Goal: Information Seeking & Learning: Find specific fact

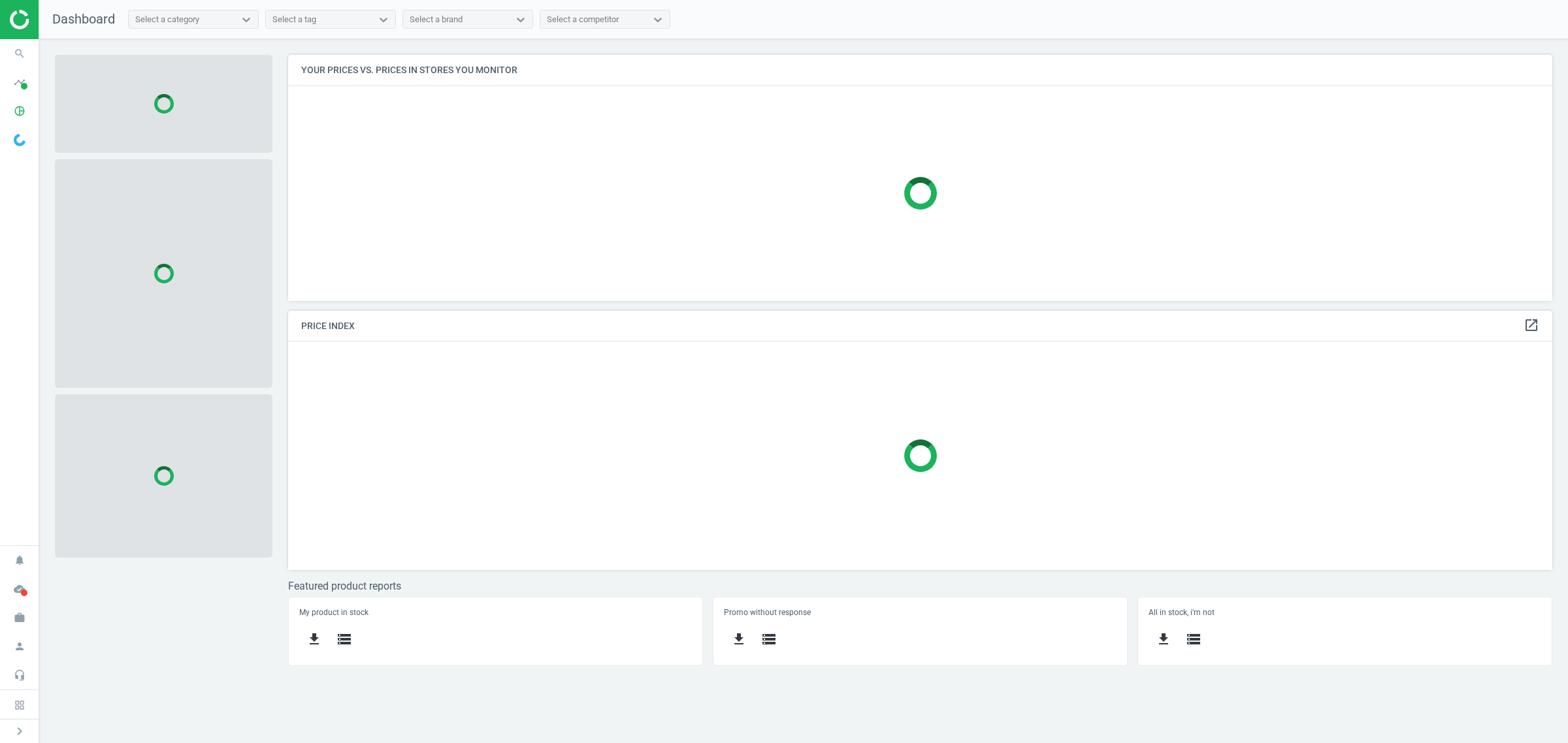
scroll to position [272, 1289]
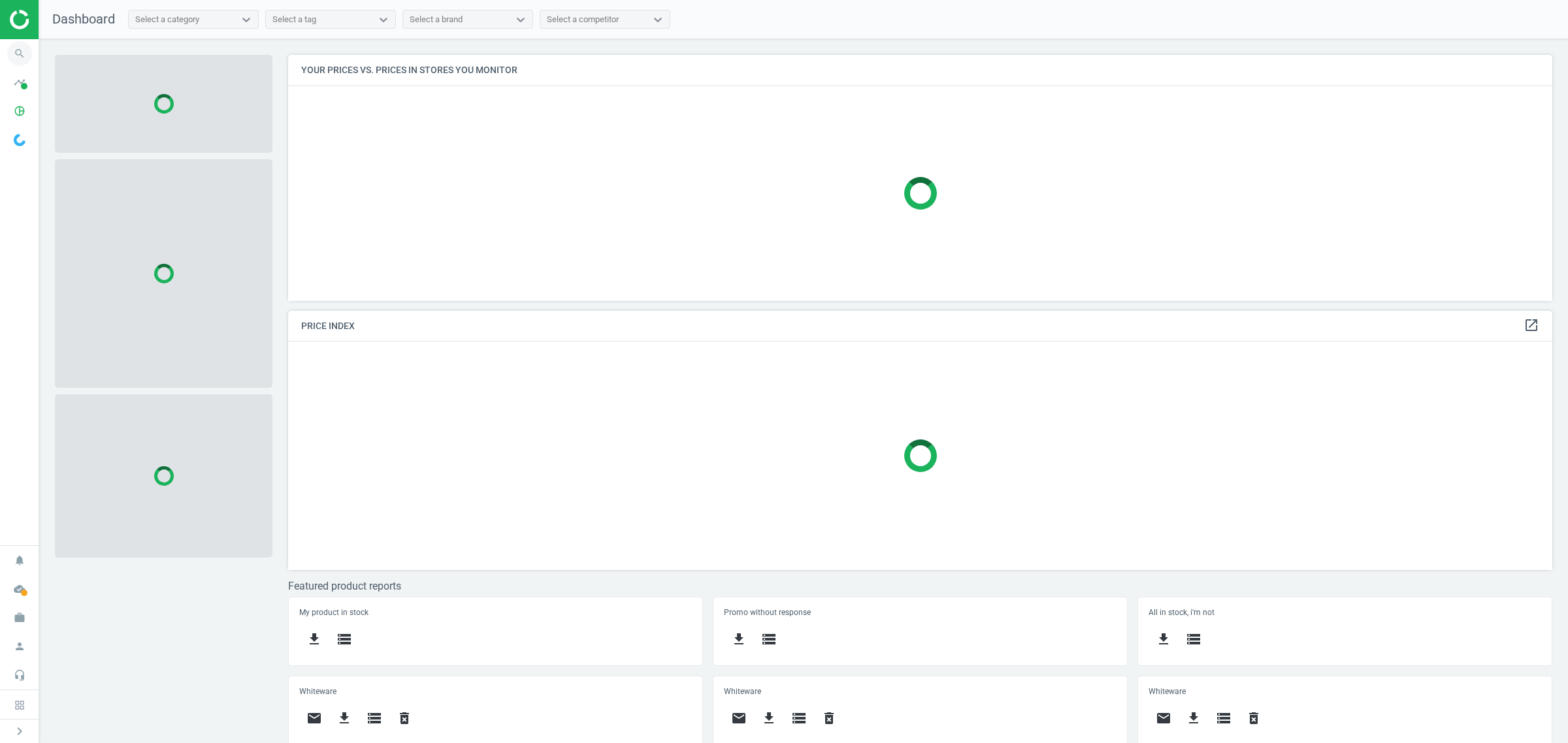
click at [25, 51] on icon "search" at bounding box center [19, 53] width 25 height 25
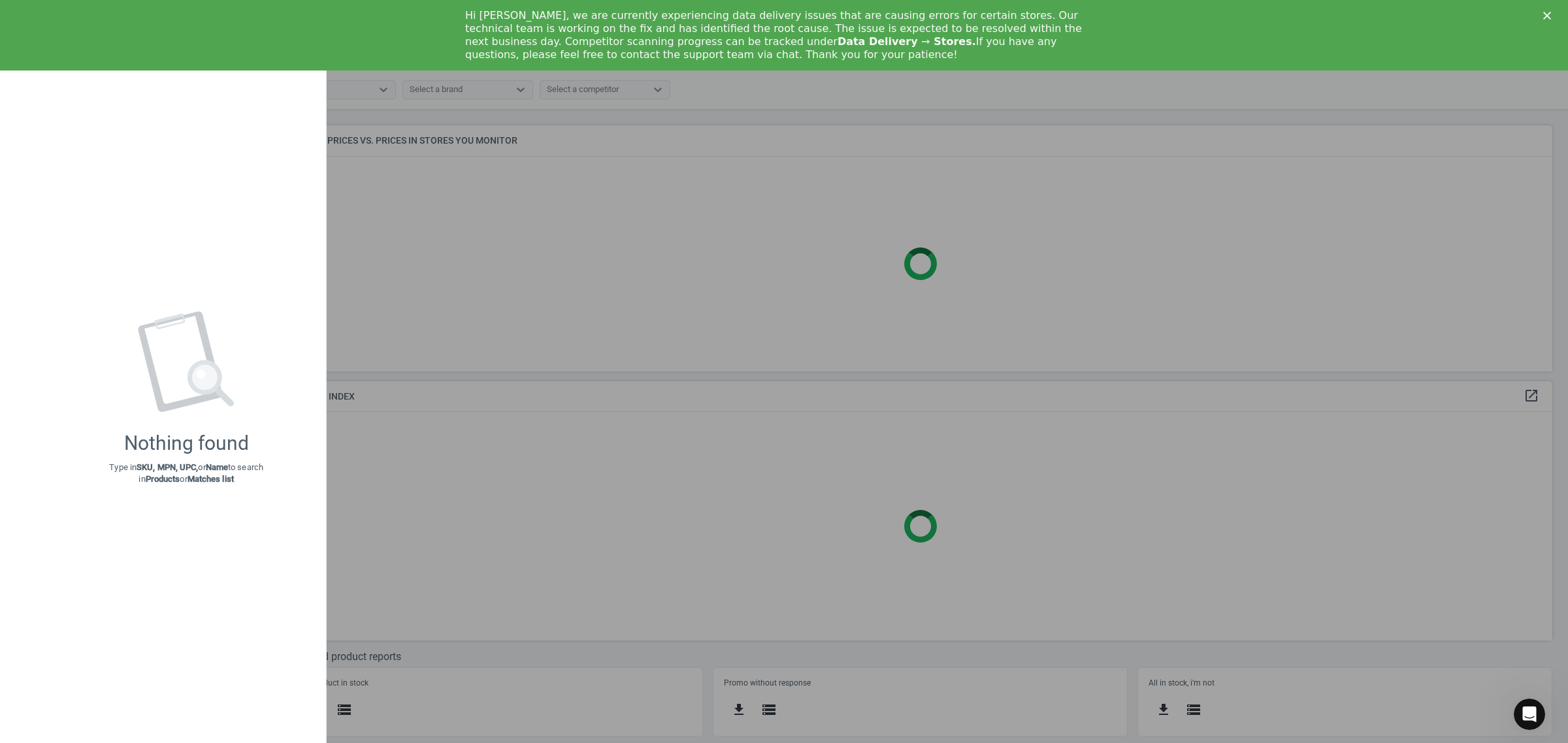
scroll to position [0, 0]
click at [1539, 17] on div "Hi [PERSON_NAME], we are currently experiencing data delivery issues that are c…" at bounding box center [784, 35] width 1568 height 60
click at [1549, 8] on div "Hi [PERSON_NAME], we are currently experiencing data delivery issues that are c…" at bounding box center [784, 35] width 1568 height 60
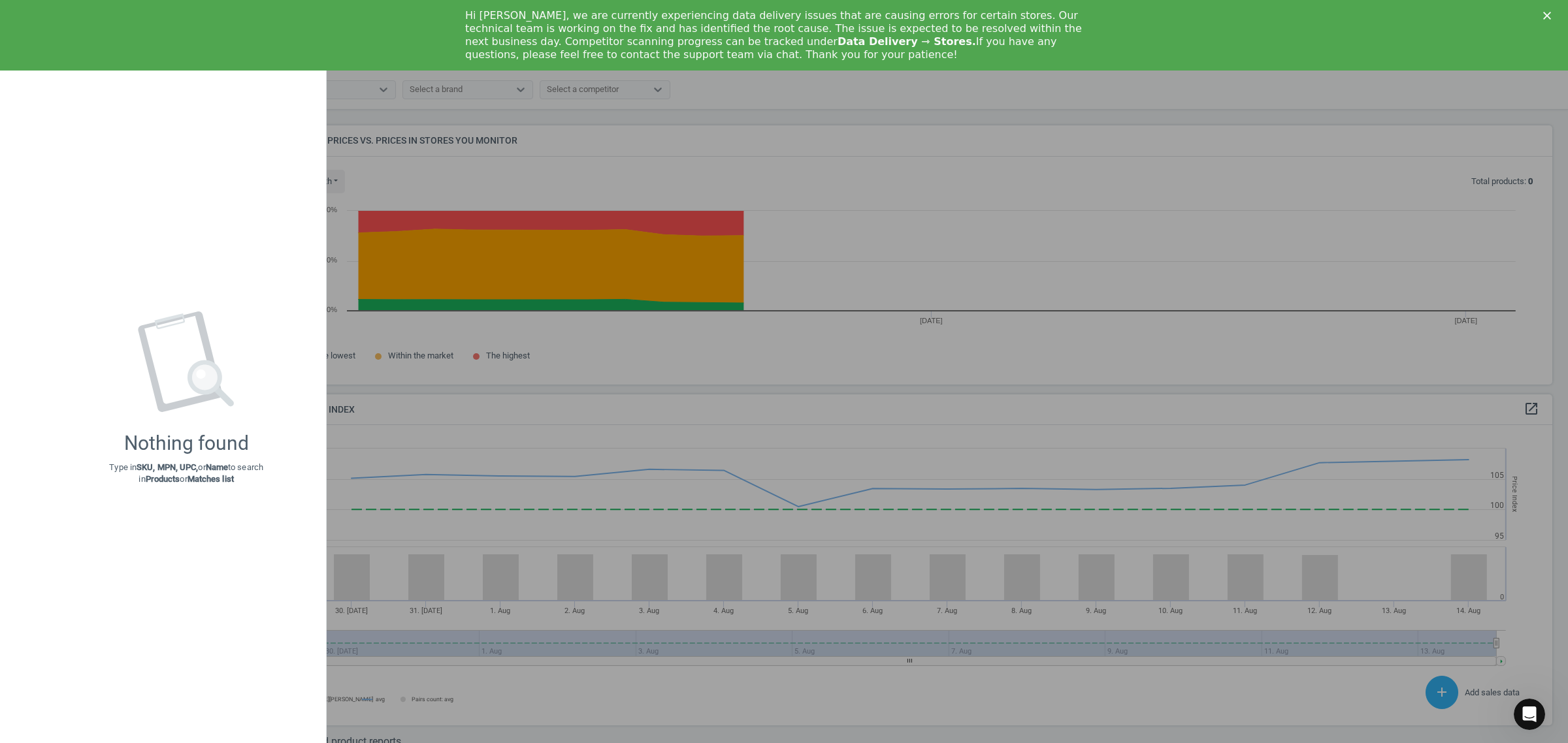
scroll to position [325, 1277]
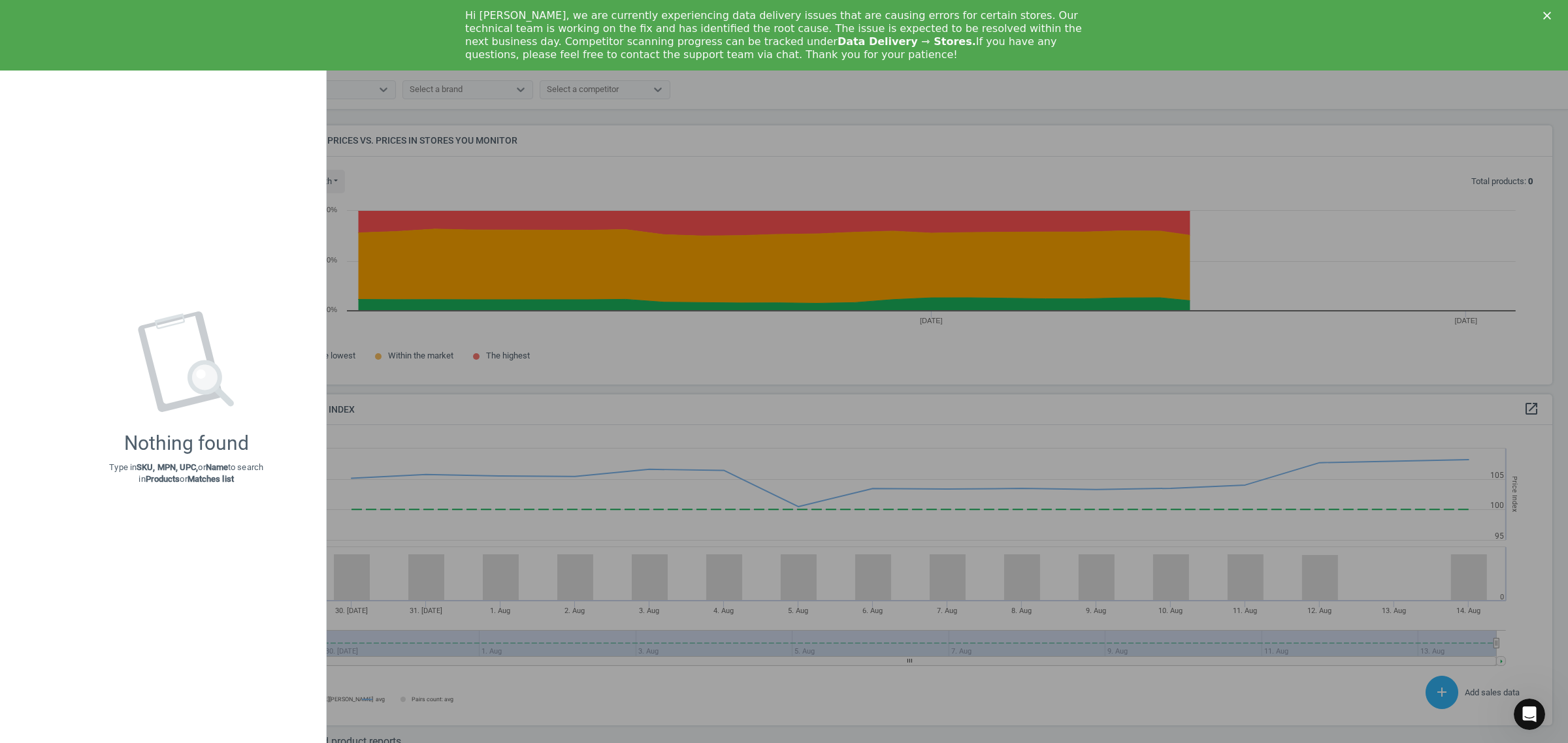
click at [1543, 10] on div "Hi [PERSON_NAME], we are currently experiencing data delivery issues that are c…" at bounding box center [784, 35] width 1568 height 60
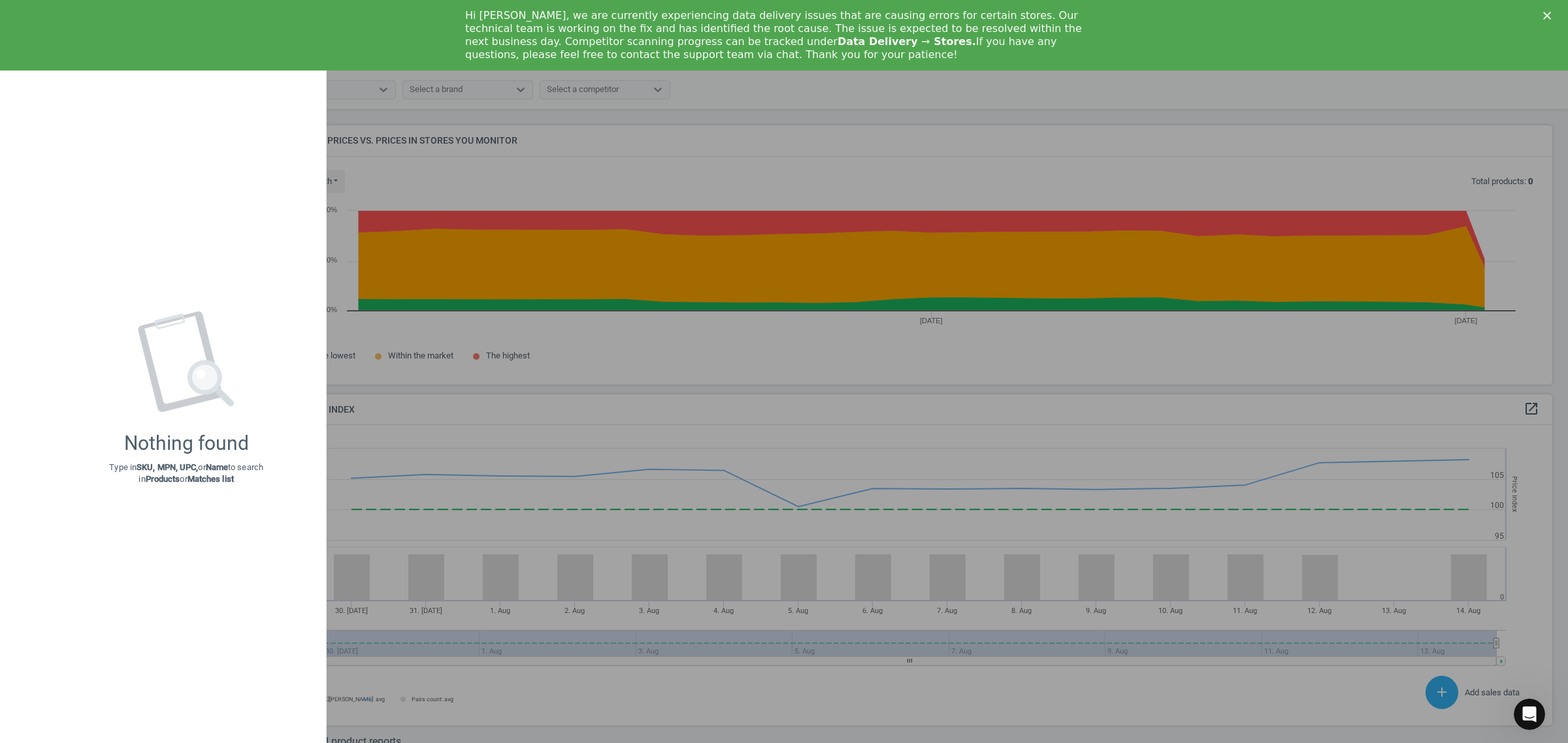
click at [1552, 15] on div "Close" at bounding box center [1550, 16] width 13 height 8
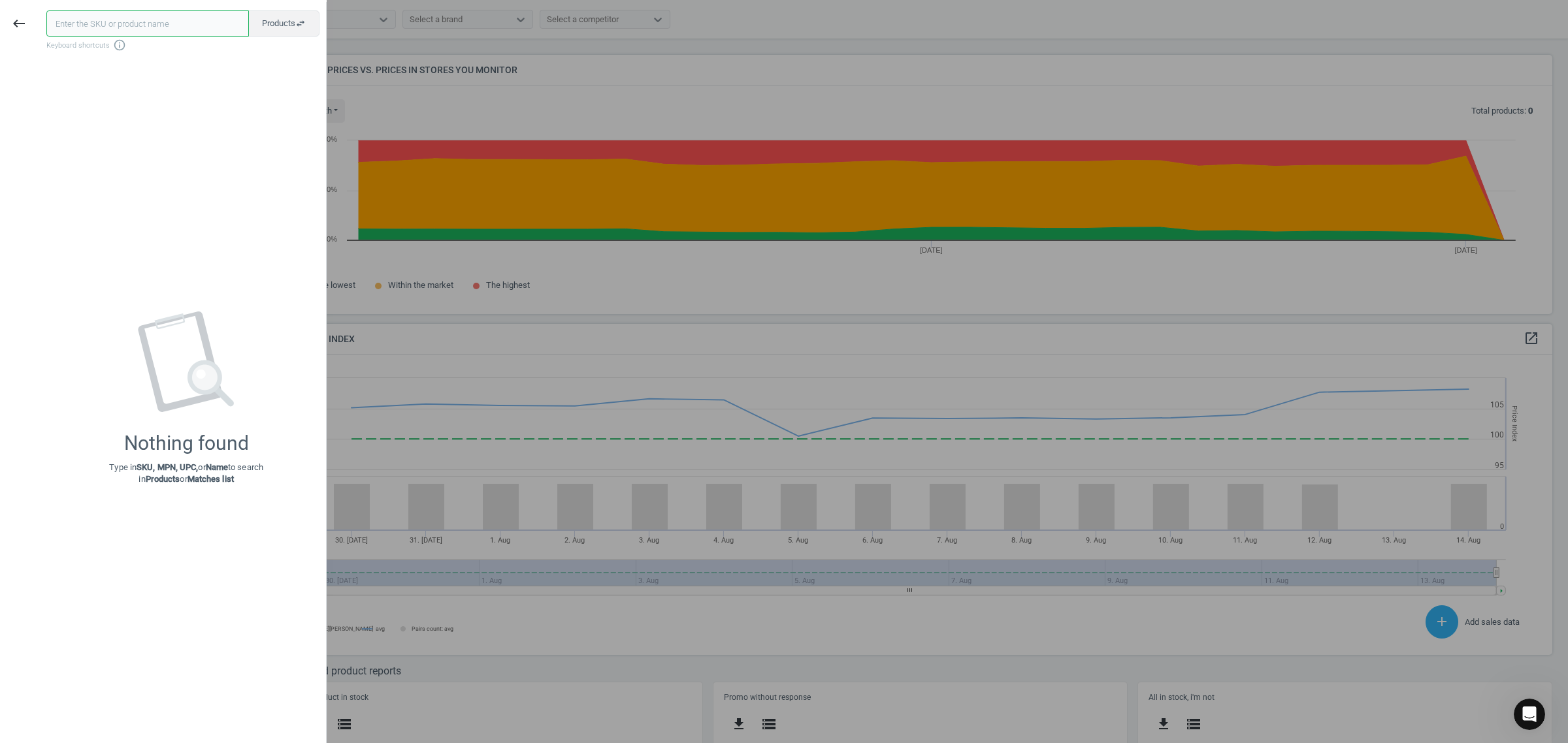
click at [105, 25] on input "text" at bounding box center [147, 23] width 203 height 26
paste input "167890"
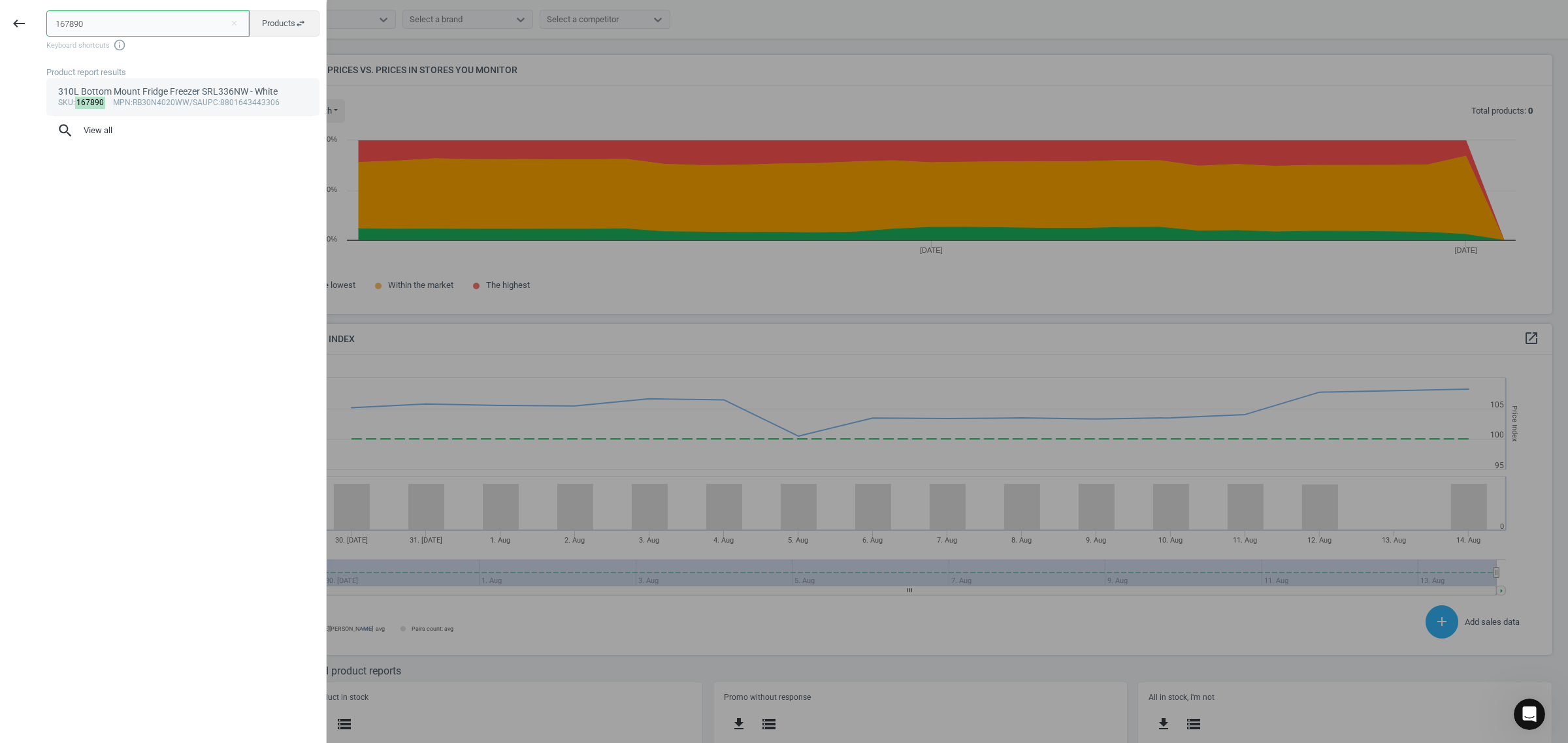
type input "167890"
click at [179, 109] on link "310L Bottom Mount Fridge Freezer SRL336NW - White sku : 167890 mpn :RB30N4020WW…" at bounding box center [182, 97] width 273 height 37
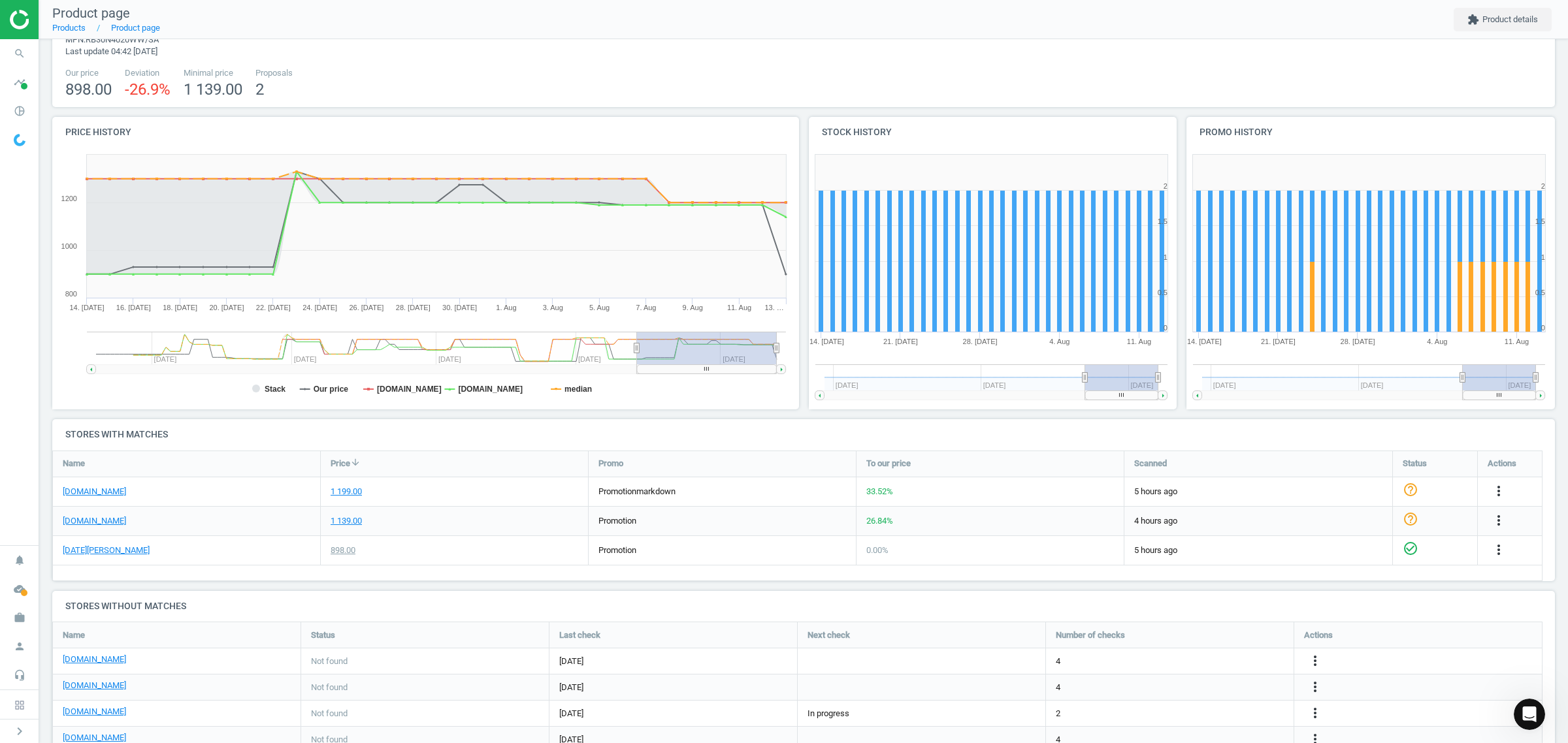
scroll to position [109, 0]
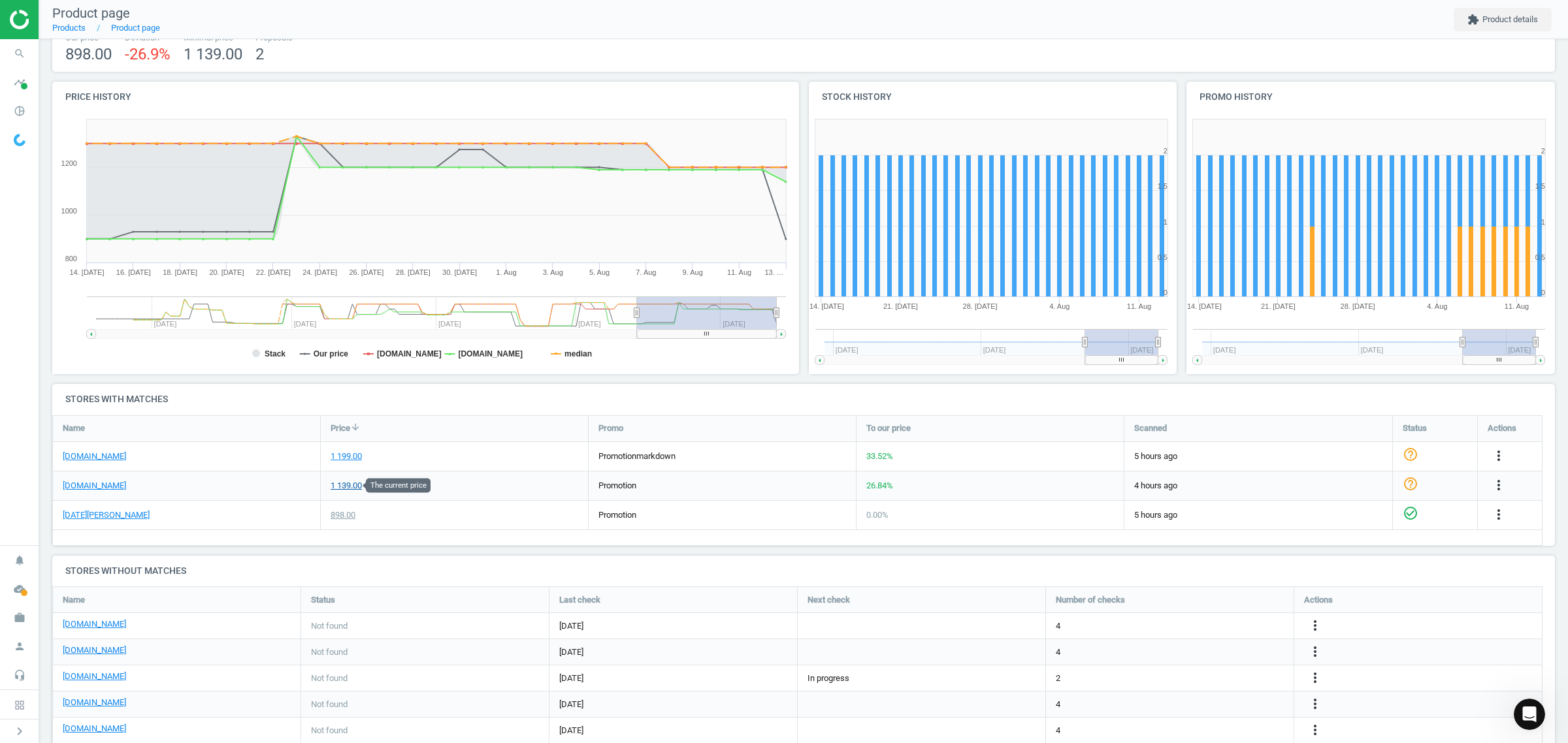
click at [348, 487] on div "1 139.00" at bounding box center [346, 485] width 31 height 12
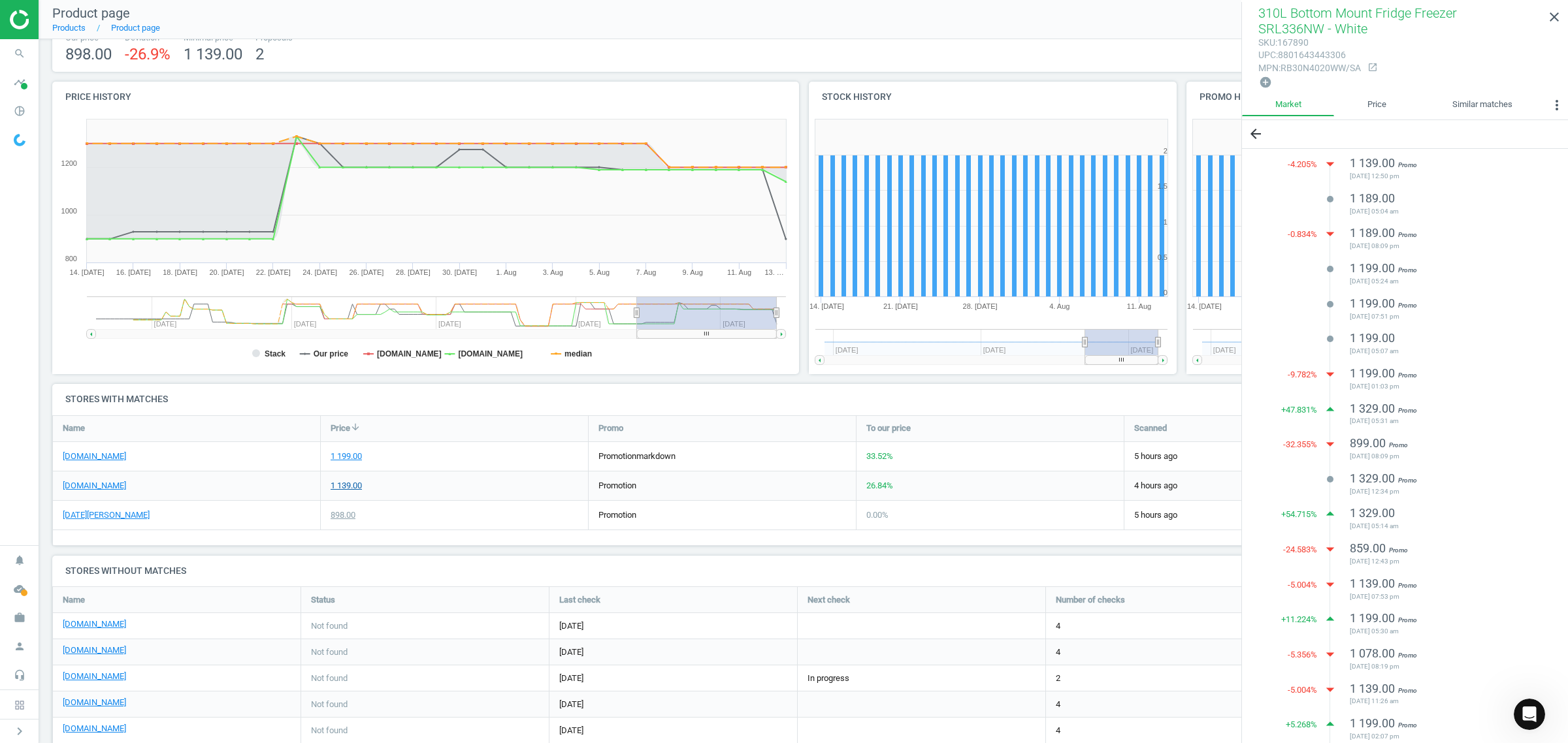
click at [348, 487] on div "1 139.00" at bounding box center [346, 485] width 31 height 12
click at [87, 490] on link "[DOMAIN_NAME]" at bounding box center [94, 485] width 64 height 12
